Goal: Transaction & Acquisition: Purchase product/service

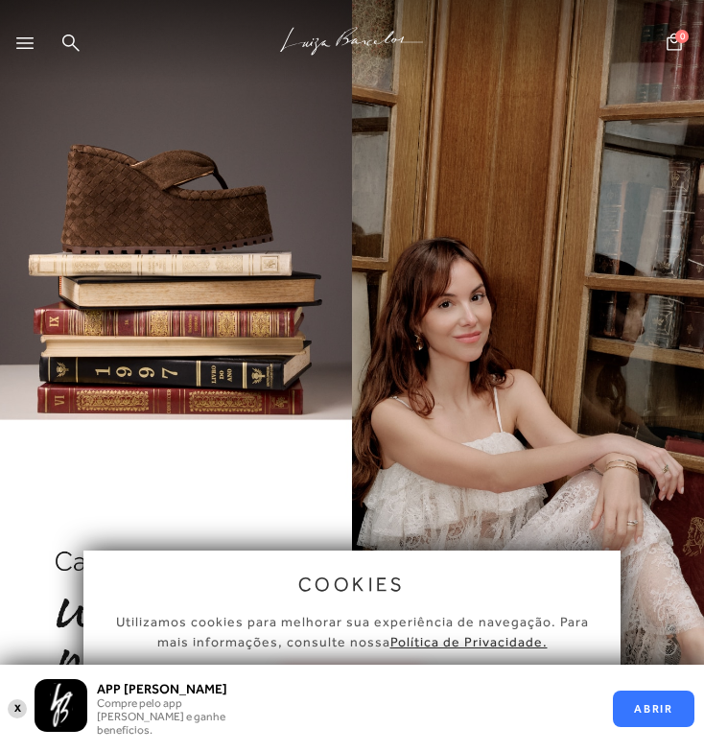
click at [20, 44] on icon at bounding box center [24, 43] width 17 height 12
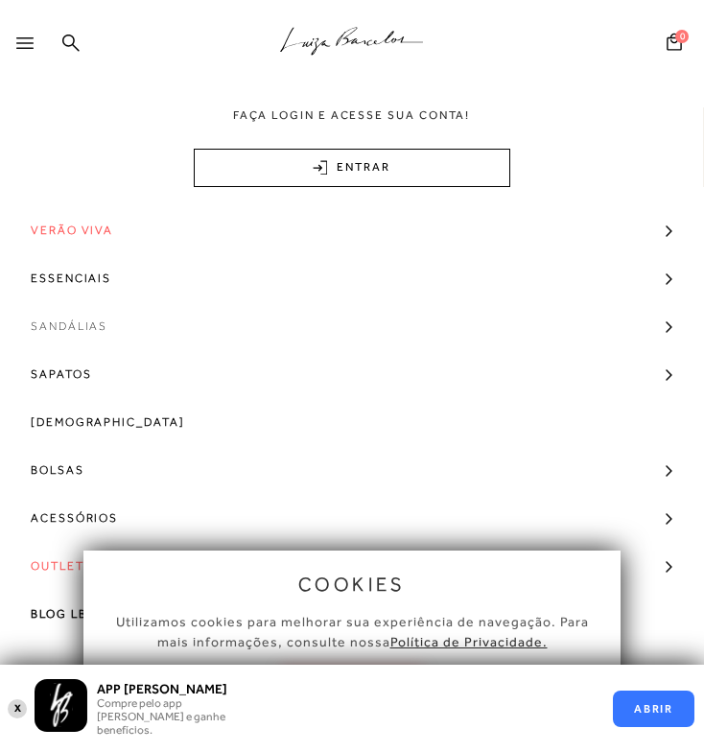
click at [140, 326] on link "Sandálias" at bounding box center [352, 326] width 704 height 48
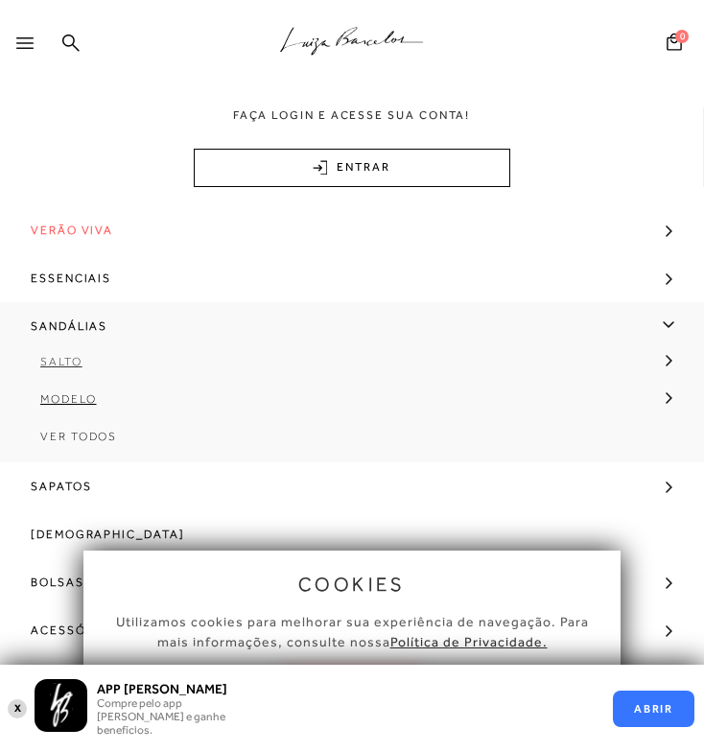
click at [64, 359] on span "Salto" at bounding box center [61, 361] width 42 height 13
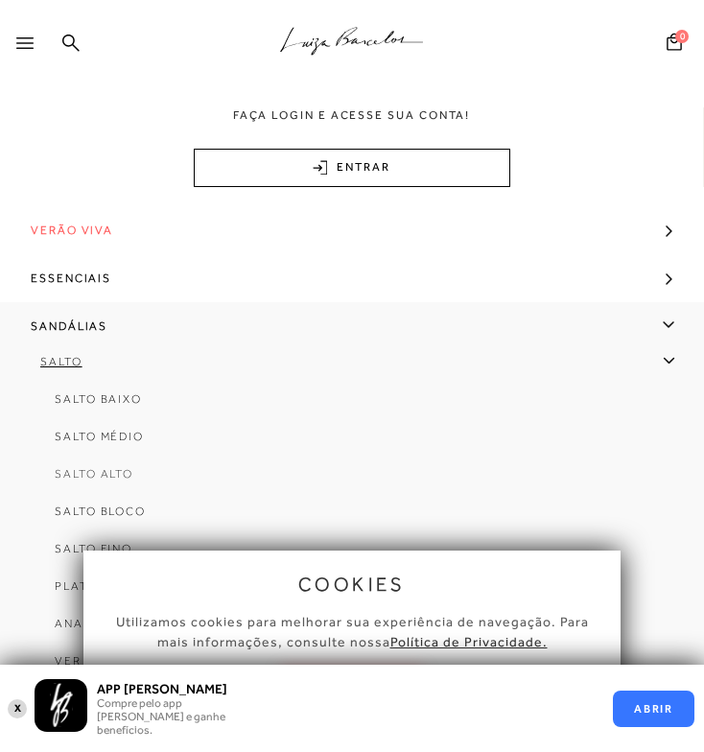
click at [121, 474] on span "Salto Alto" at bounding box center [94, 473] width 79 height 13
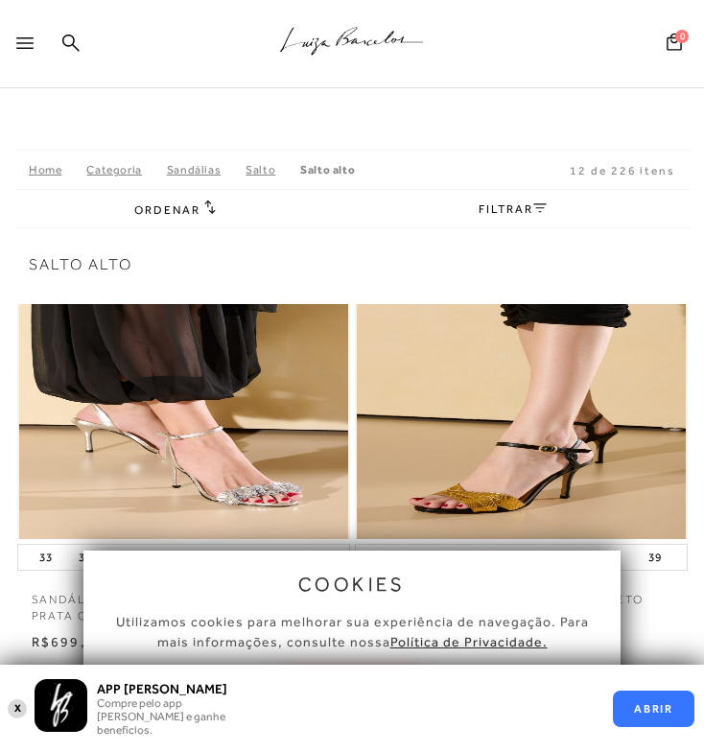
click at [16, 709] on button "X" at bounding box center [18, 709] width 18 height 22
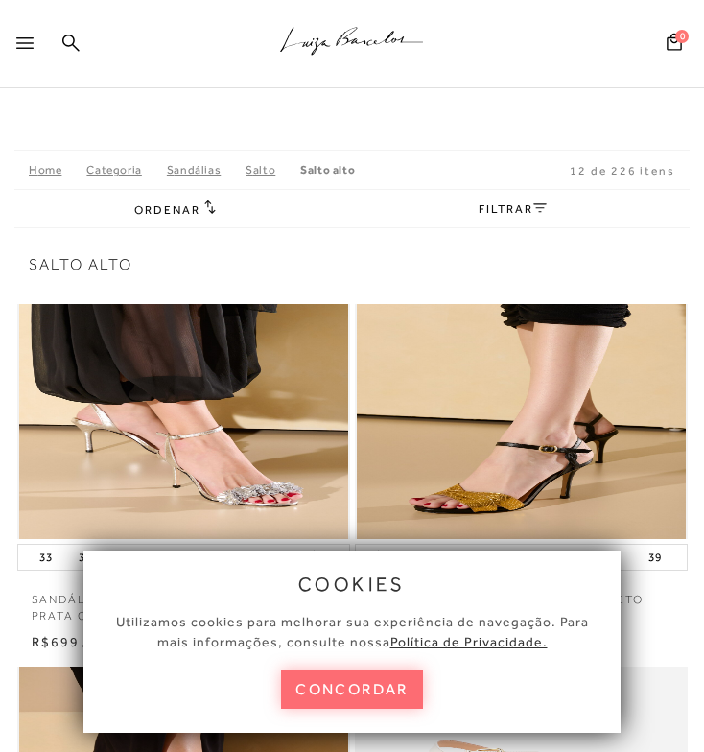
click at [396, 692] on button "concordar" at bounding box center [352, 689] width 142 height 39
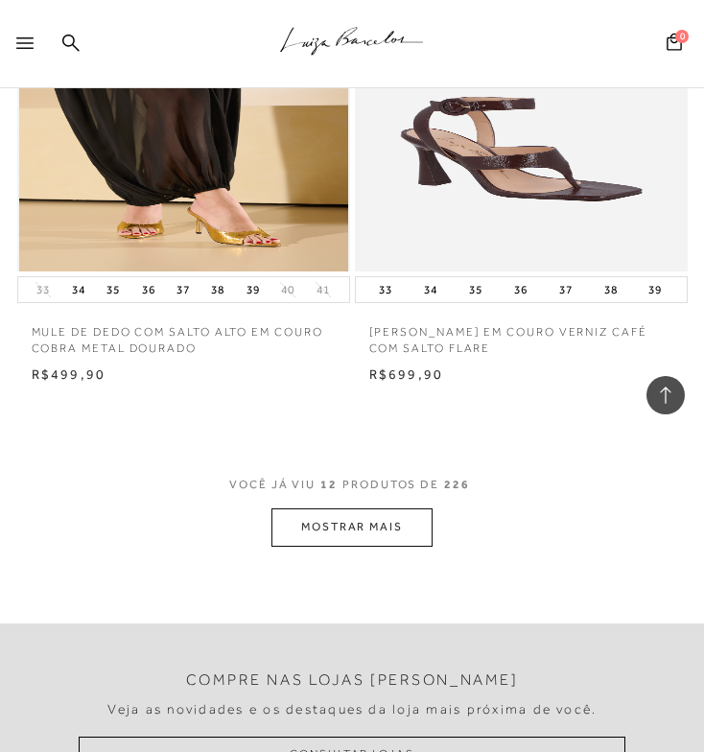
scroll to position [2082, 0]
click at [393, 528] on button "MOSTRAR MAIS" at bounding box center [352, 527] width 161 height 37
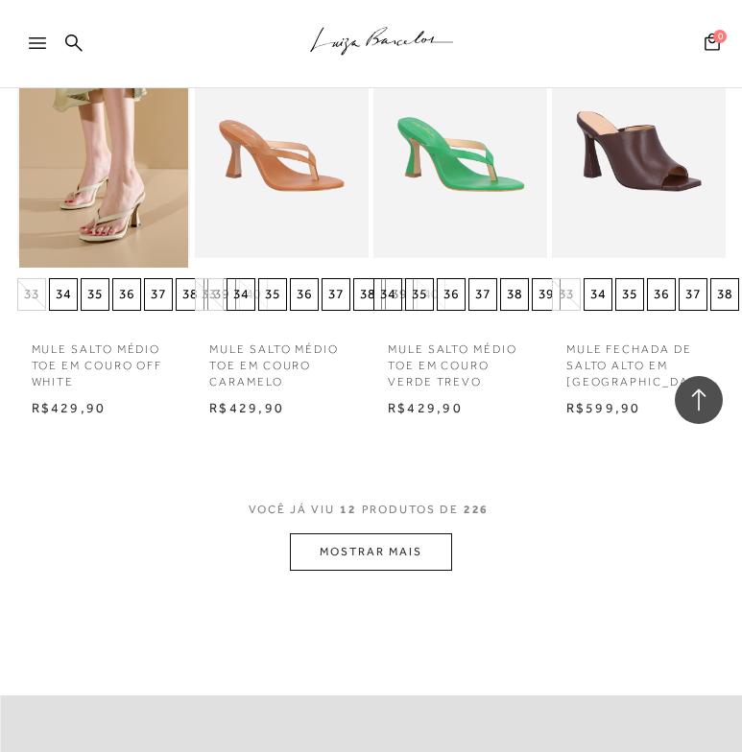
scroll to position [2427, 0]
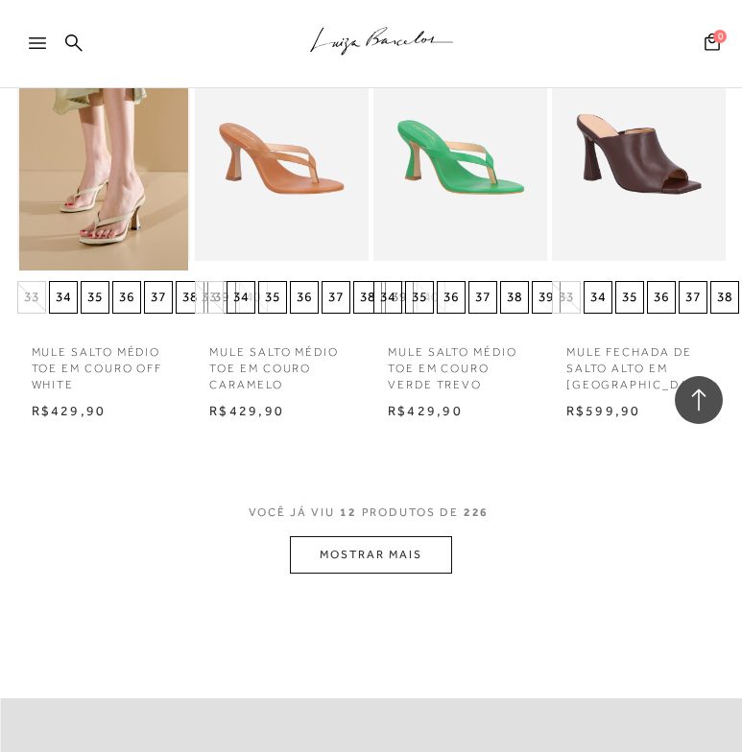
click at [379, 536] on button "MOSTRAR MAIS" at bounding box center [370, 554] width 161 height 37
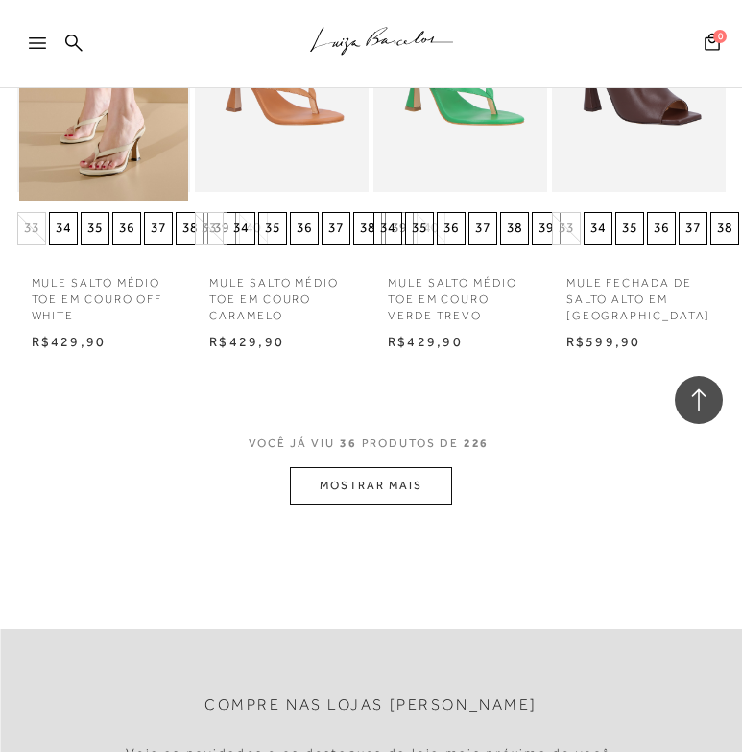
scroll to position [2500, 0]
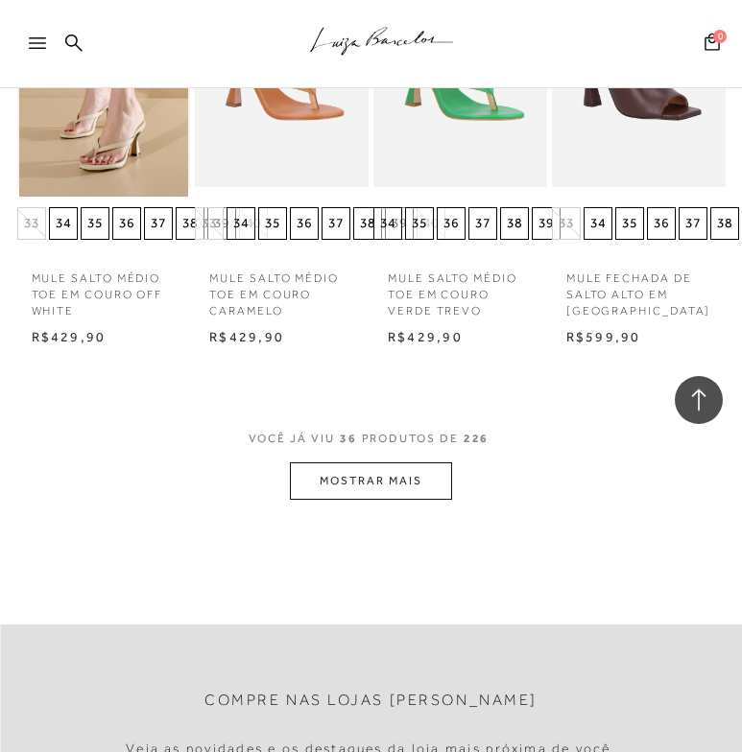
click at [396, 462] on button "MOSTRAR MAIS" at bounding box center [370, 480] width 161 height 37
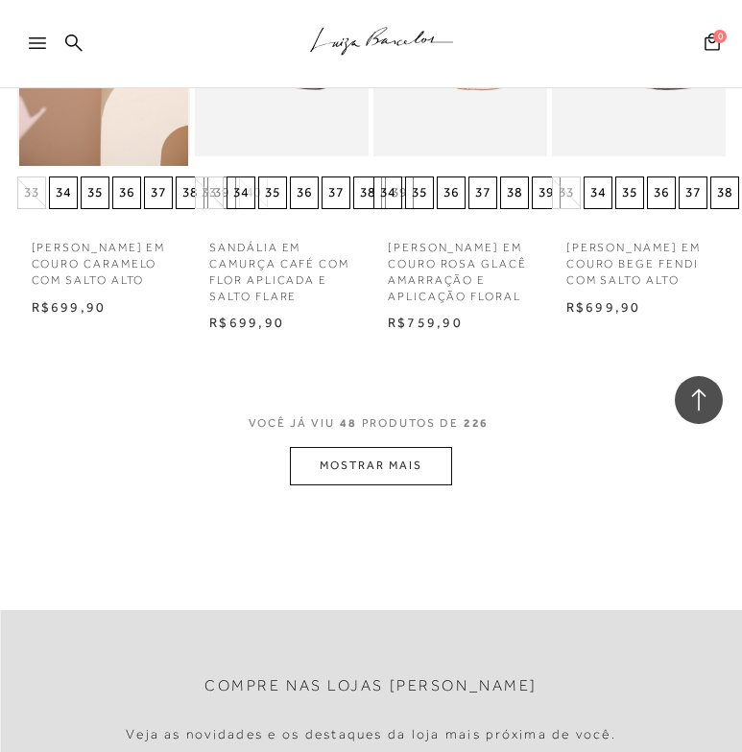
scroll to position [3877, 0]
click at [379, 453] on button "MOSTRAR MAIS" at bounding box center [370, 464] width 161 height 37
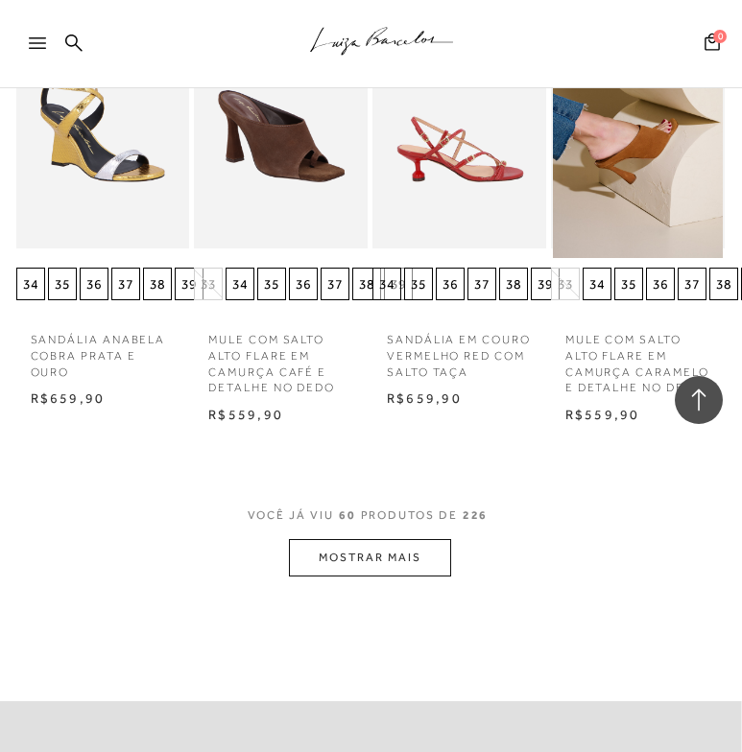
scroll to position [5032, 1]
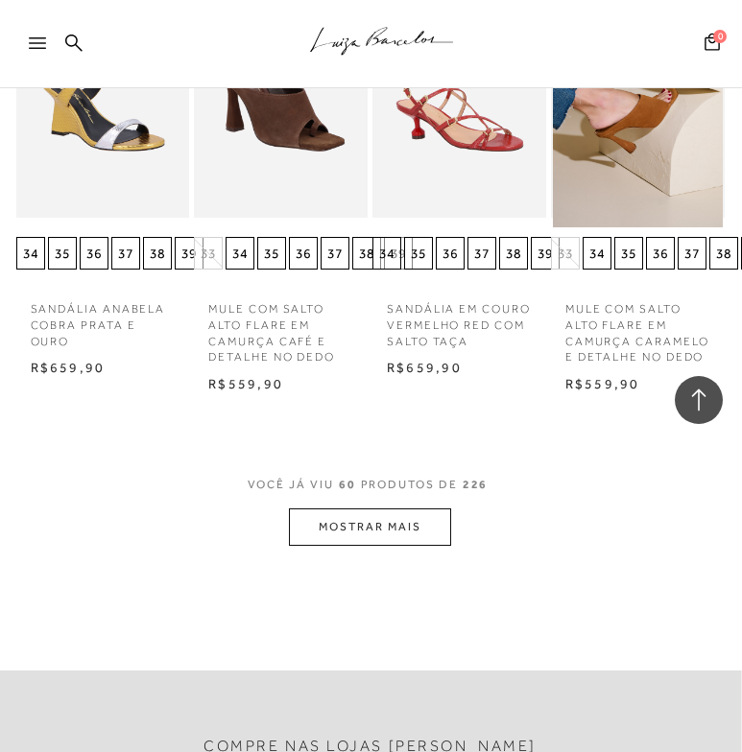
click at [375, 509] on button "MOSTRAR MAIS" at bounding box center [369, 527] width 161 height 37
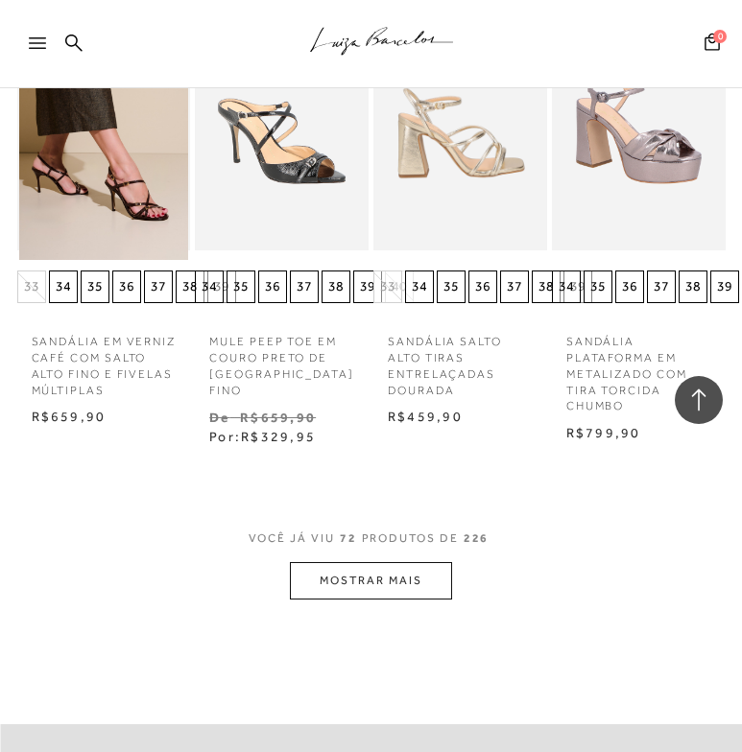
scroll to position [6384, 0]
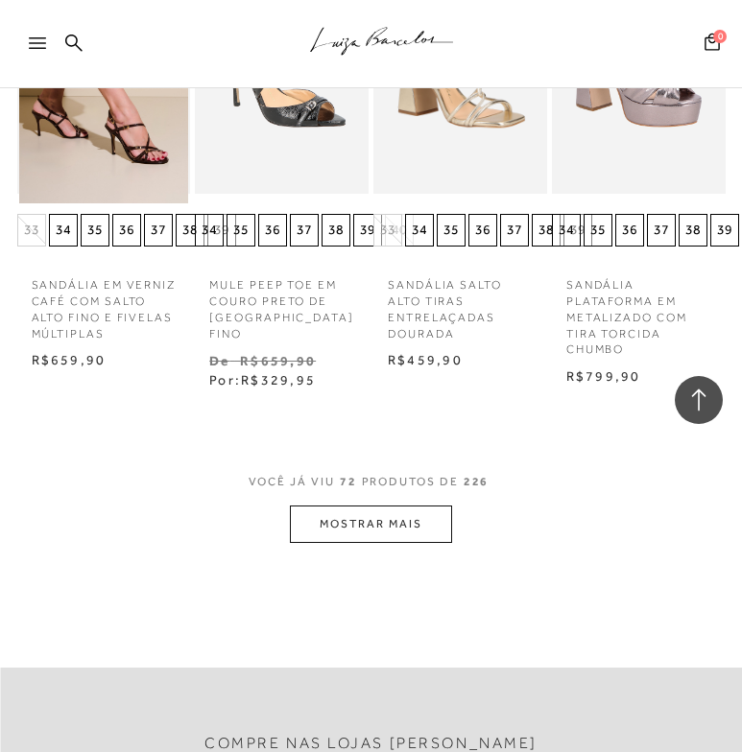
click at [371, 506] on button "MOSTRAR MAIS" at bounding box center [370, 524] width 161 height 37
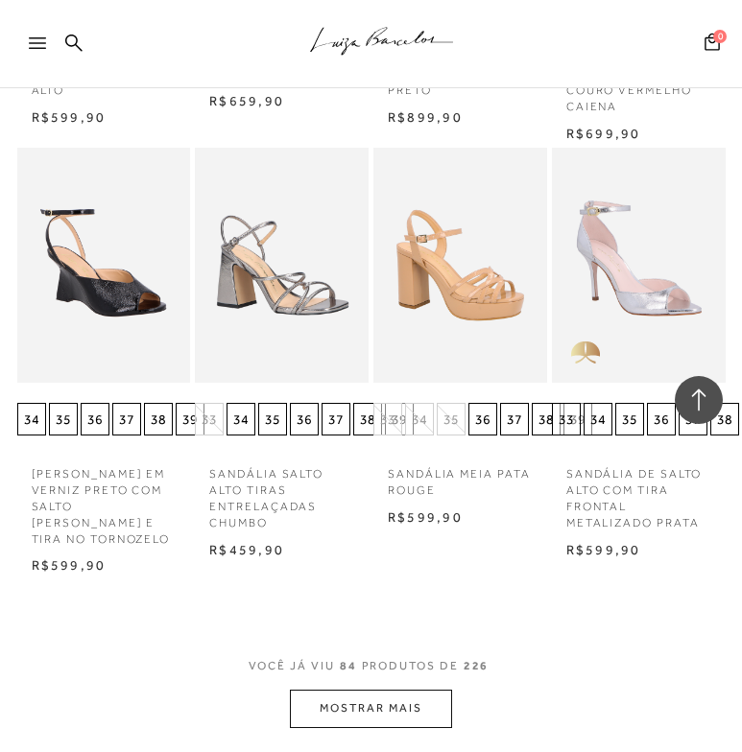
scroll to position [7489, 0]
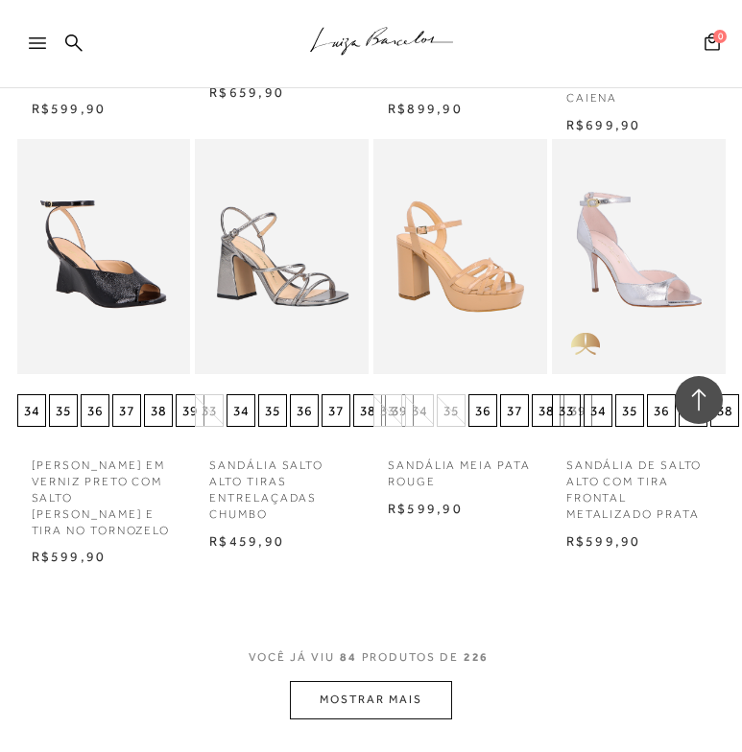
click at [374, 681] on button "MOSTRAR MAIS" at bounding box center [370, 699] width 161 height 37
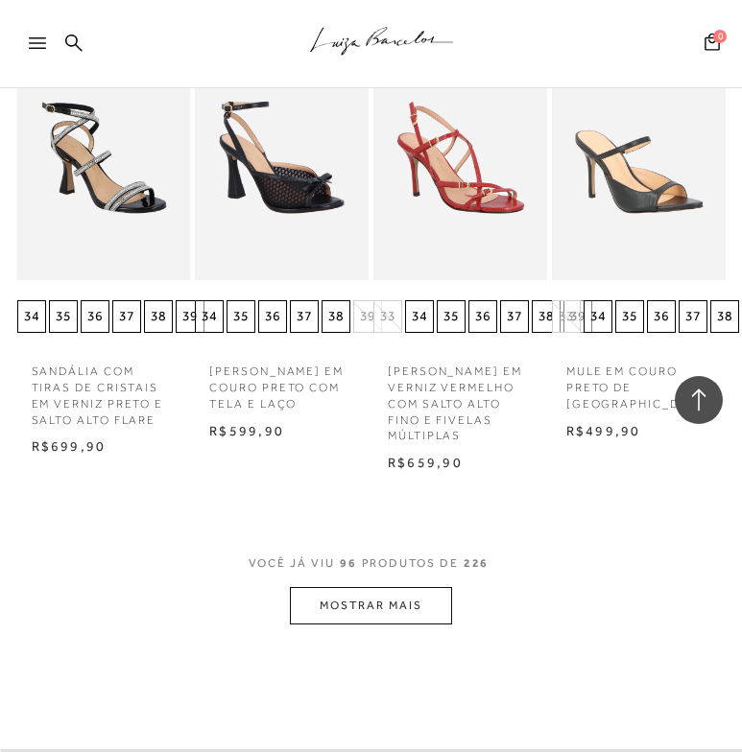
scroll to position [8884, 0]
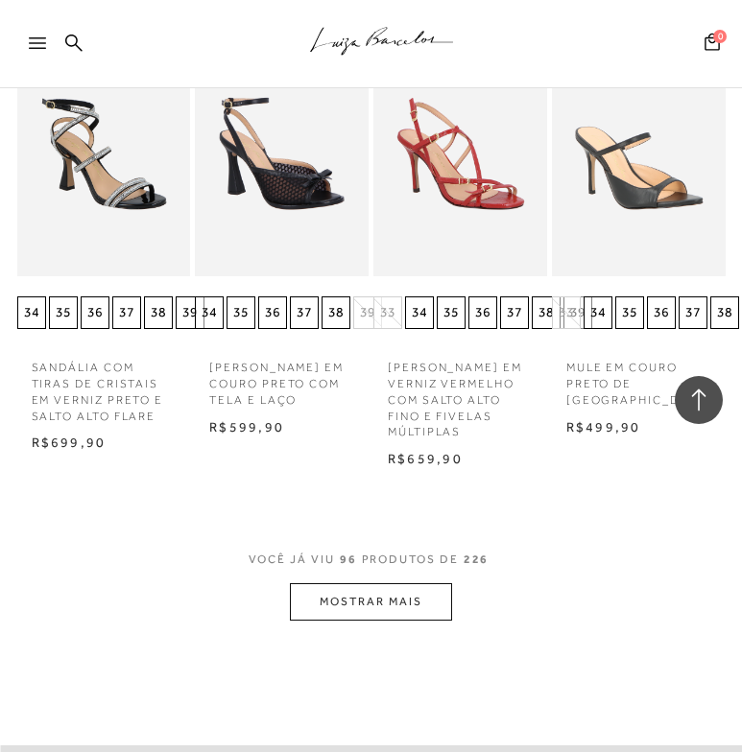
click at [376, 583] on button "MOSTRAR MAIS" at bounding box center [370, 601] width 161 height 37
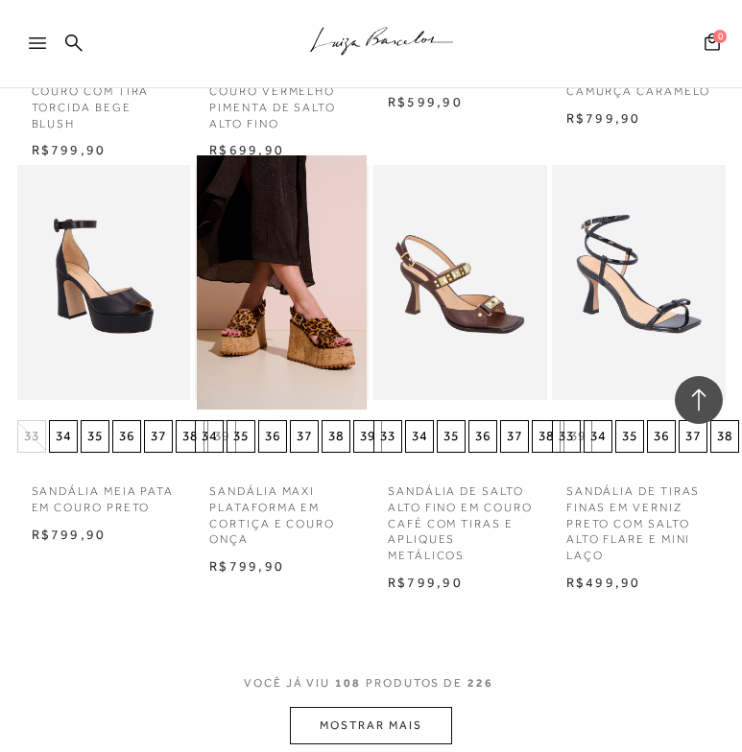
scroll to position [10043, 0]
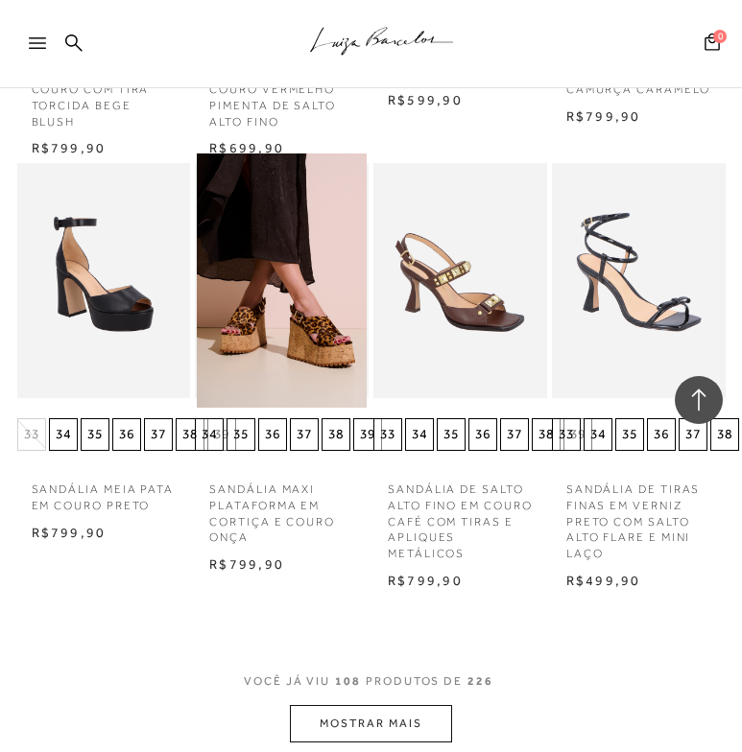
click at [369, 705] on button "MOSTRAR MAIS" at bounding box center [370, 723] width 161 height 37
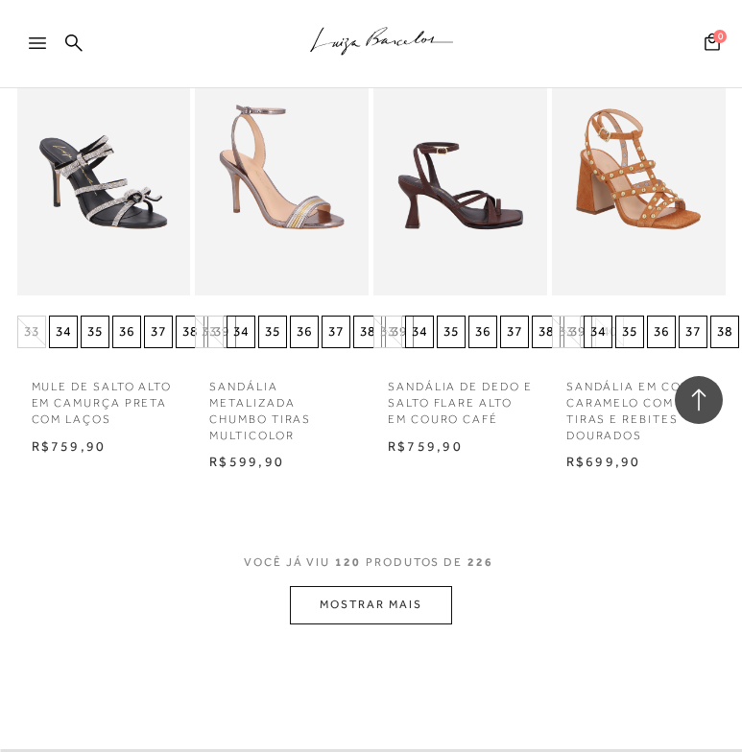
scroll to position [11427, 0]
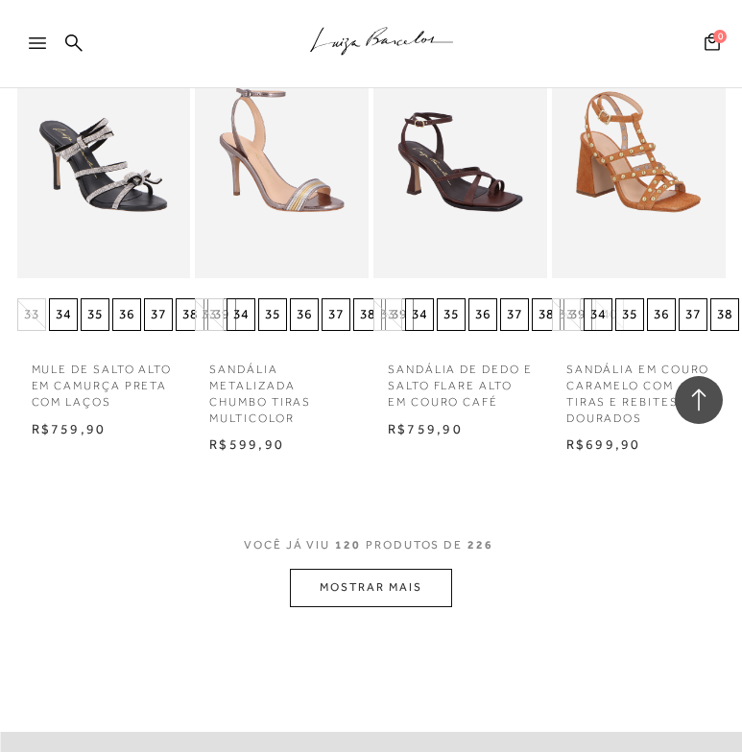
click at [399, 569] on button "MOSTRAR MAIS" at bounding box center [370, 587] width 161 height 37
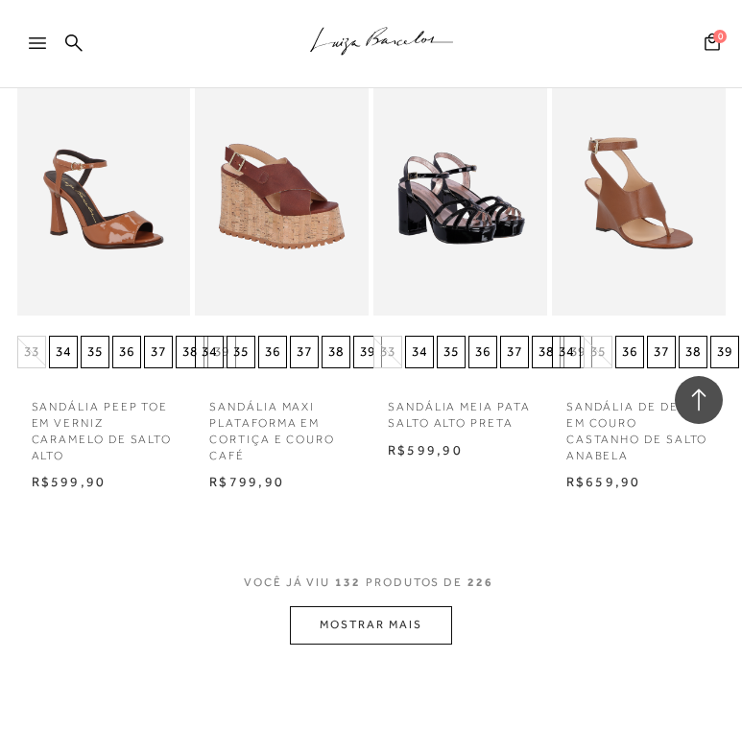
scroll to position [12686, 0]
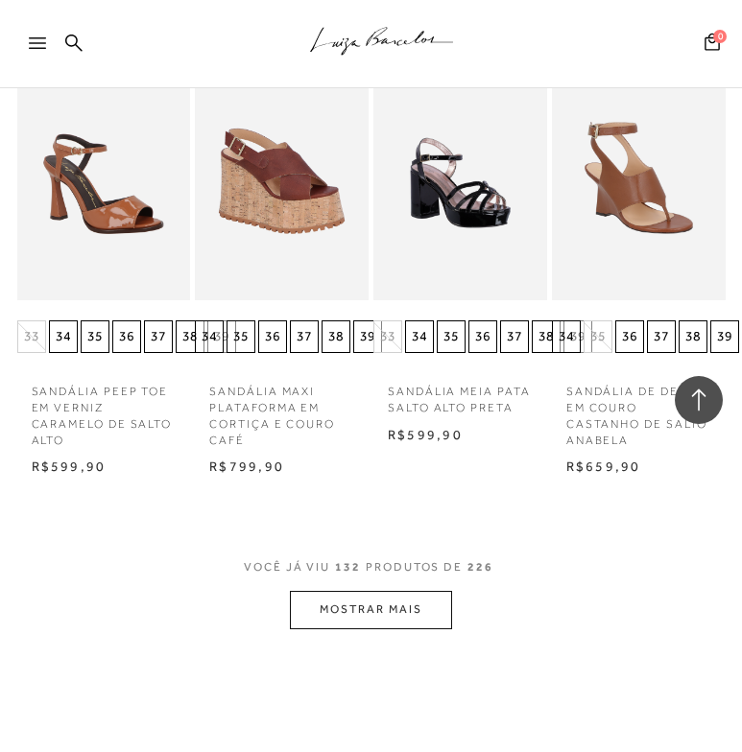
click at [399, 591] on button "MOSTRAR MAIS" at bounding box center [370, 609] width 161 height 37
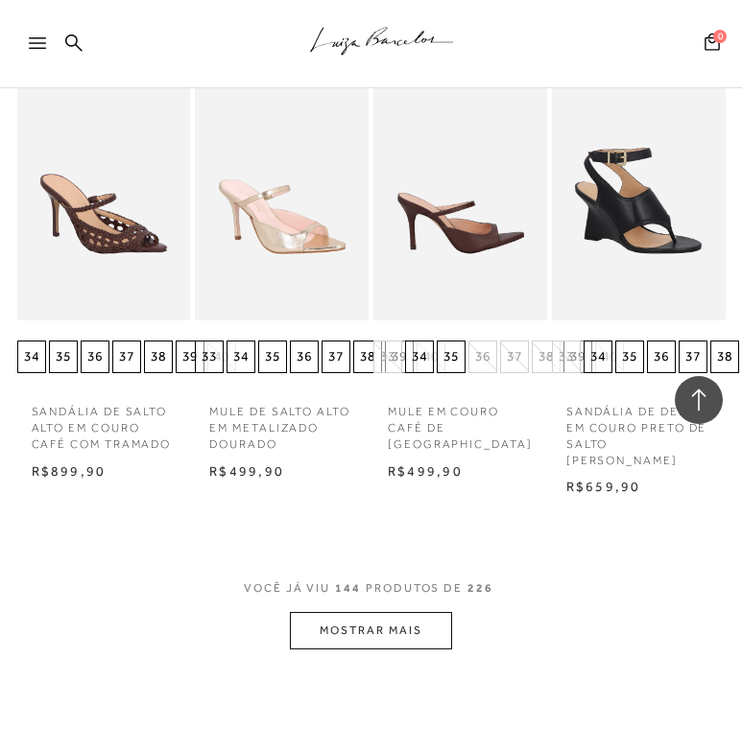
scroll to position [13950, 0]
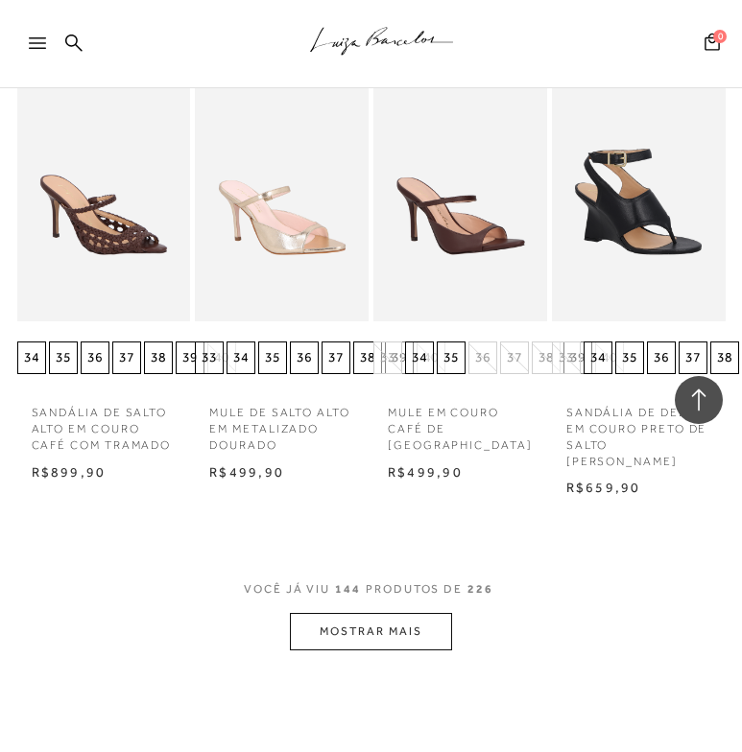
click at [399, 613] on button "MOSTRAR MAIS" at bounding box center [370, 631] width 161 height 37
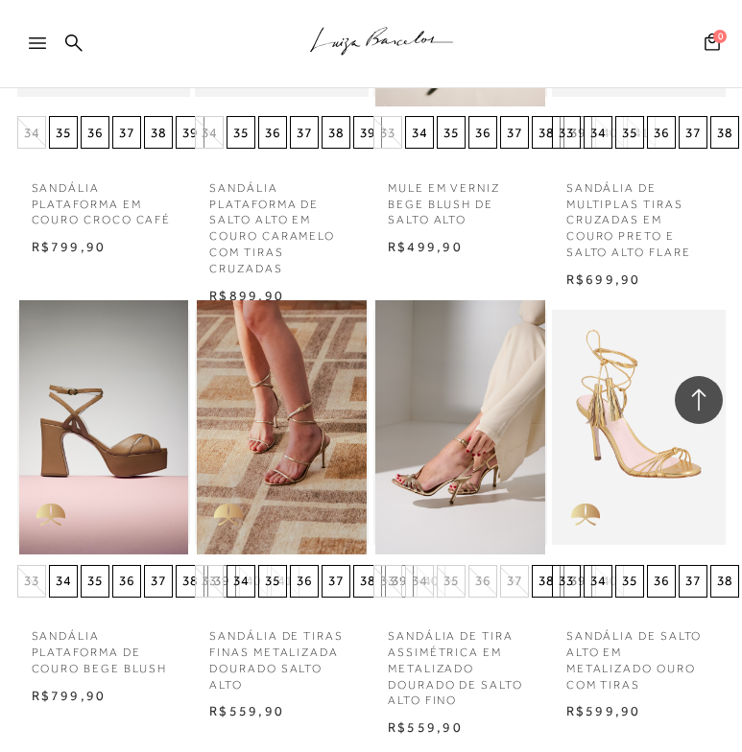
scroll to position [15008, 0]
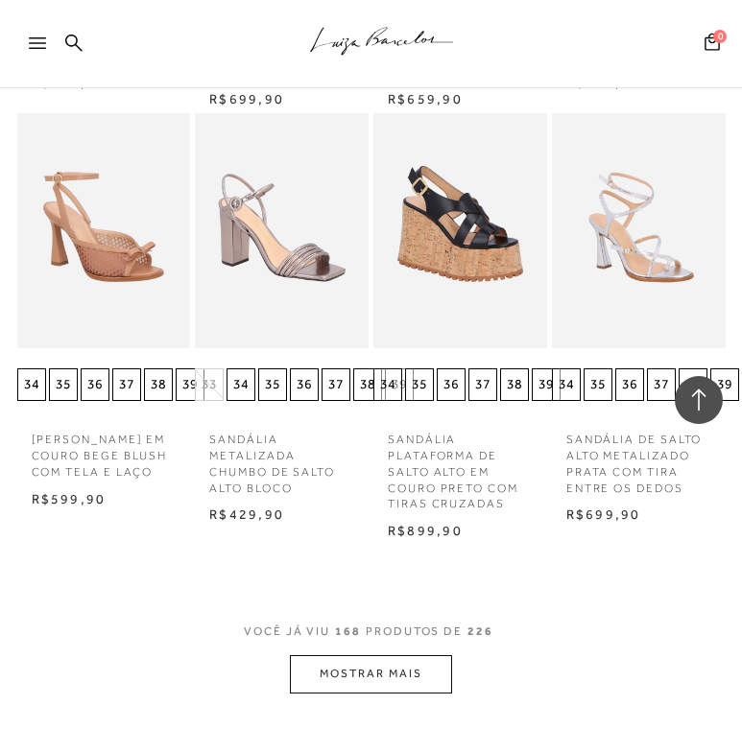
scroll to position [16550, 0]
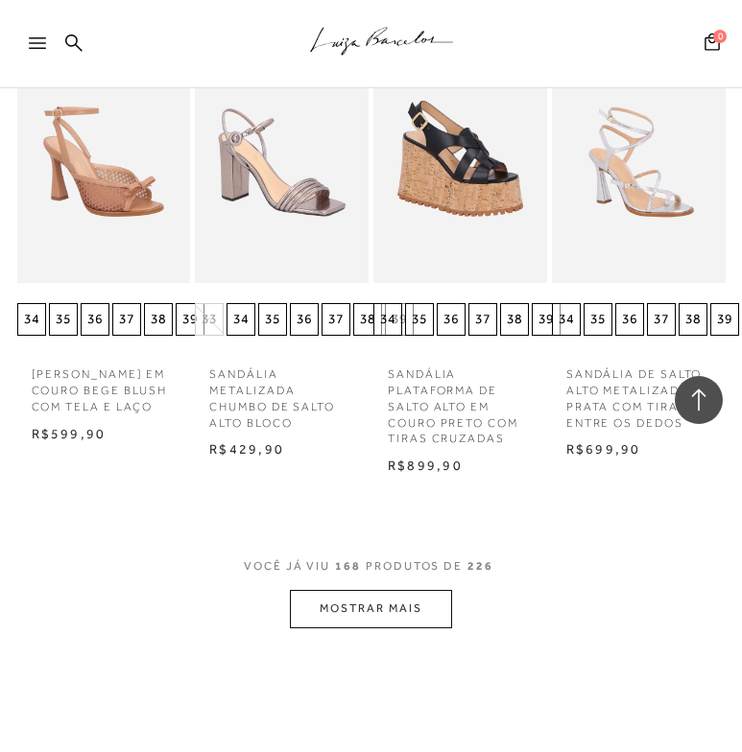
click at [377, 590] on button "MOSTRAR MAIS" at bounding box center [370, 608] width 161 height 37
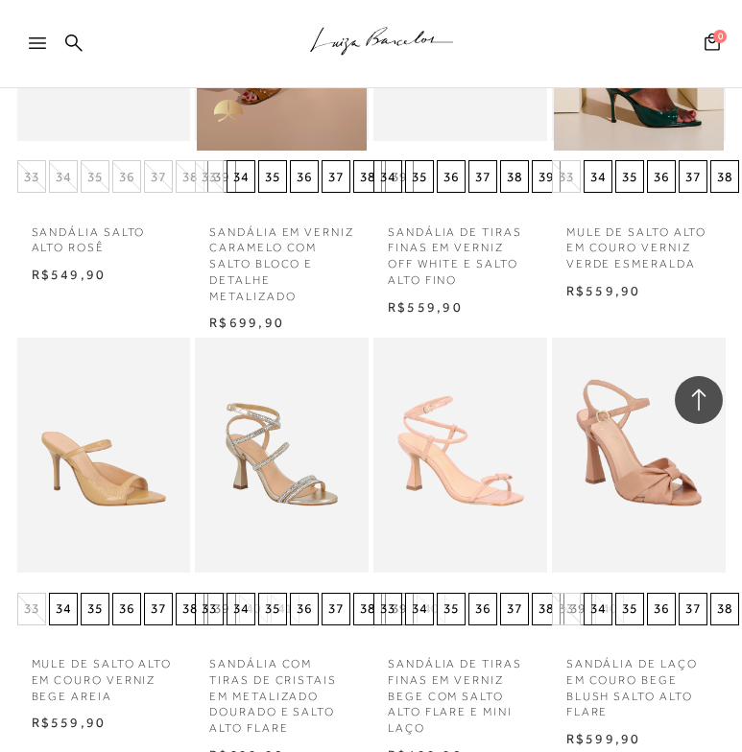
scroll to position [17538, 0]
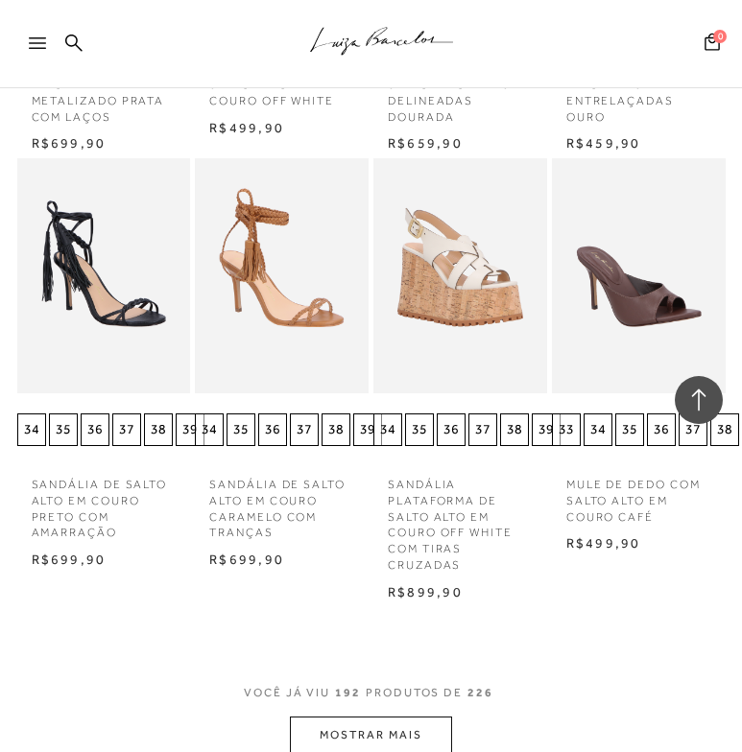
scroll to position [18994, 0]
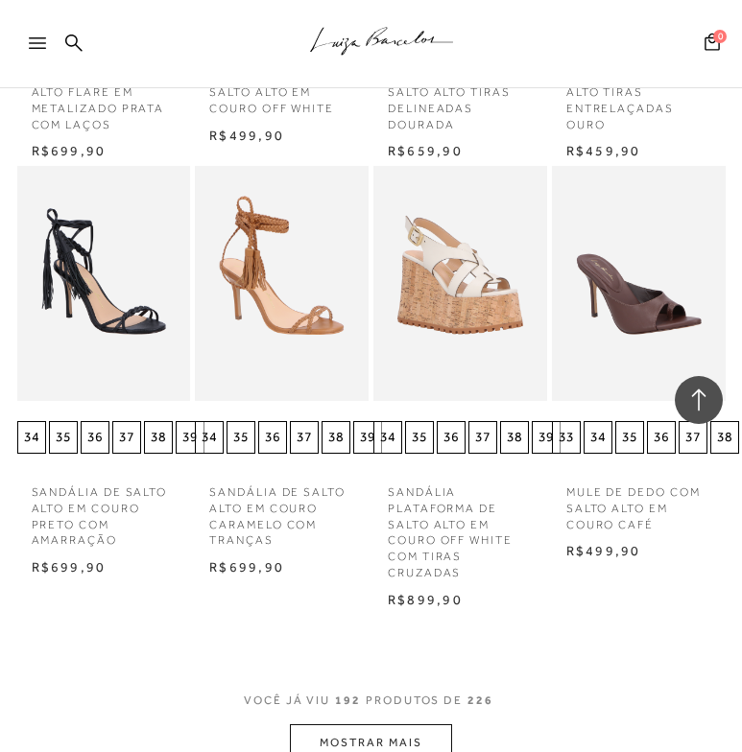
click at [376, 724] on button "MOSTRAR MAIS" at bounding box center [370, 742] width 161 height 37
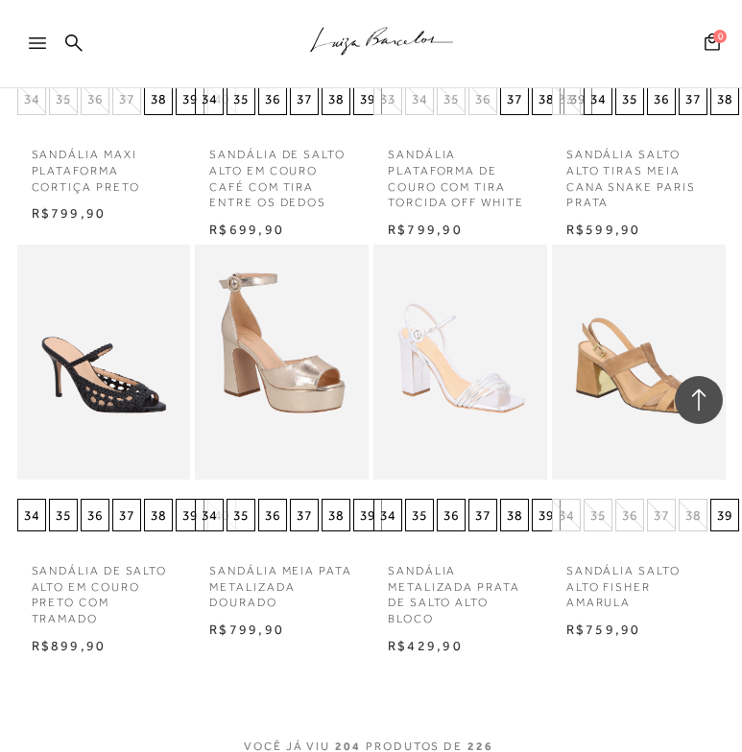
scroll to position [20213, 0]
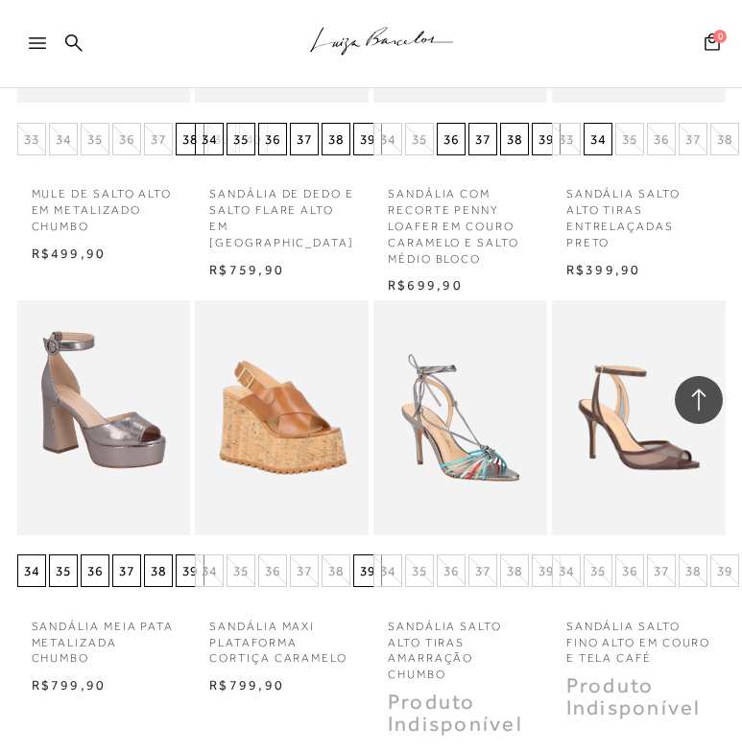
scroll to position [21459, 0]
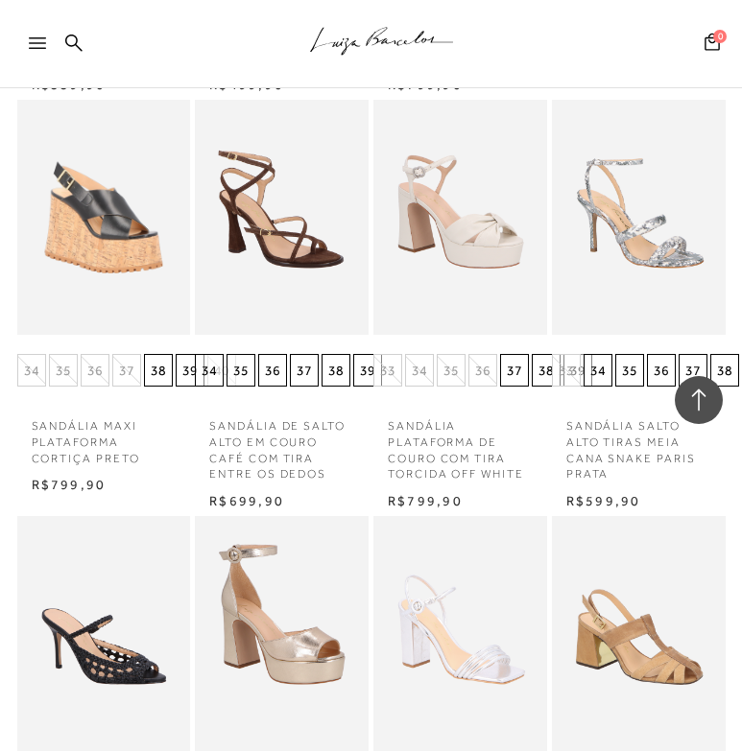
scroll to position [18179, 0]
